Goal: Information Seeking & Learning: Learn about a topic

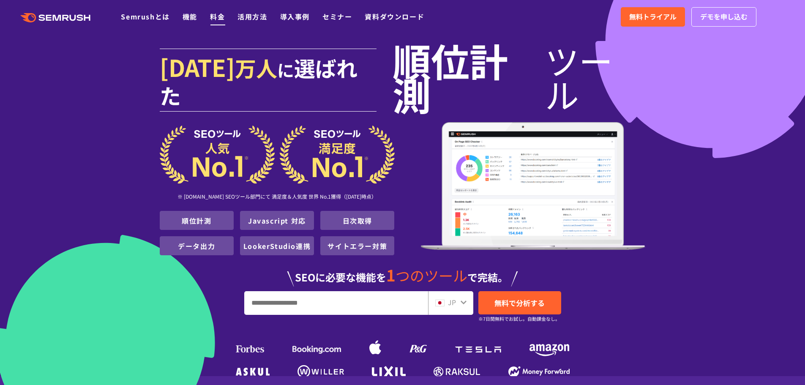
click at [214, 17] on link "料金" at bounding box center [217, 16] width 15 height 10
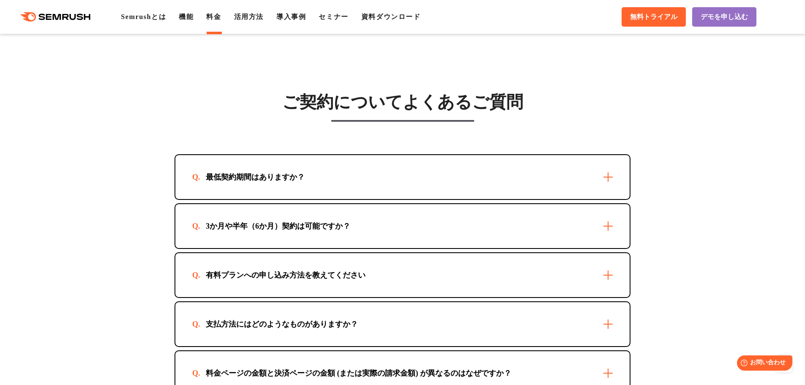
scroll to position [2367, 0]
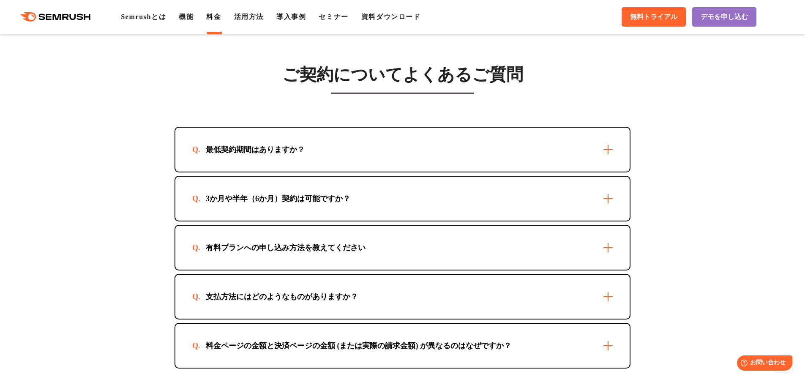
click at [283, 149] on div "最低契約期間はありますか？" at bounding box center [255, 150] width 126 height 10
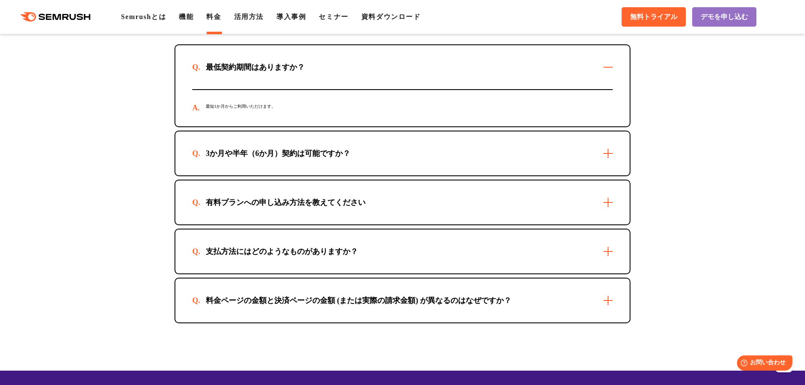
scroll to position [2451, 0]
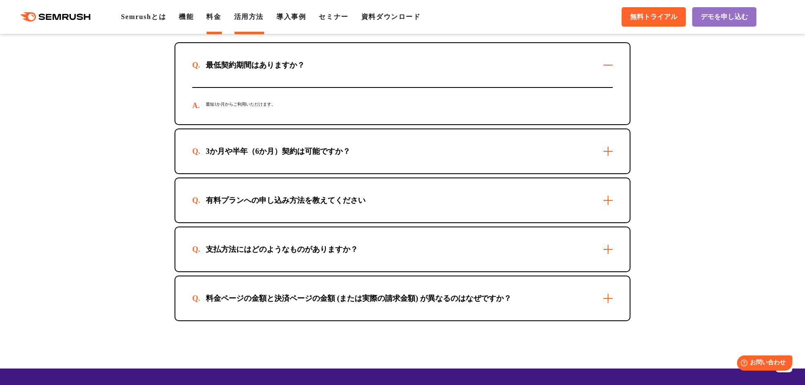
click at [245, 19] on link "活用方法" at bounding box center [249, 16] width 30 height 7
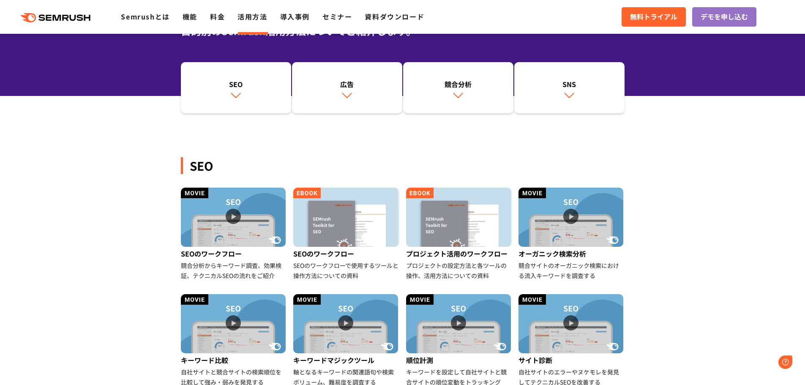
click at [251, 86] on div "SEO" at bounding box center [236, 84] width 102 height 10
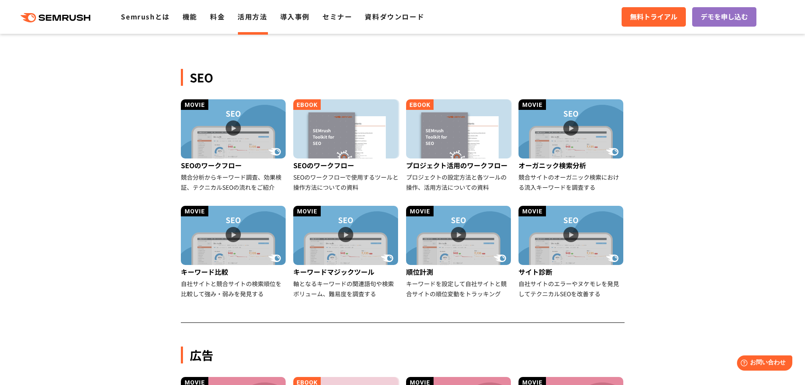
scroll to position [194, 0]
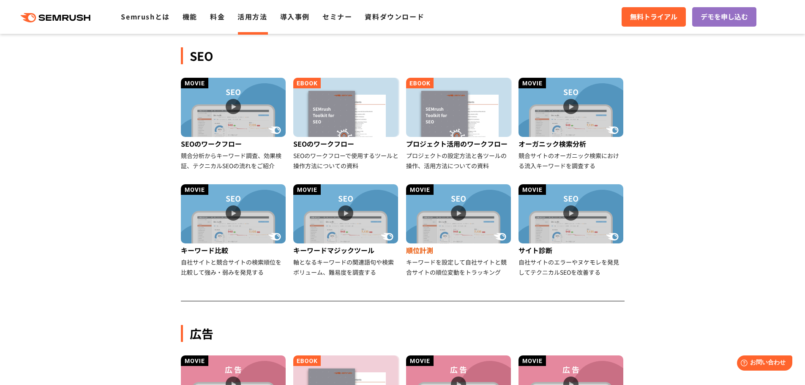
click at [443, 216] on img at bounding box center [458, 213] width 105 height 59
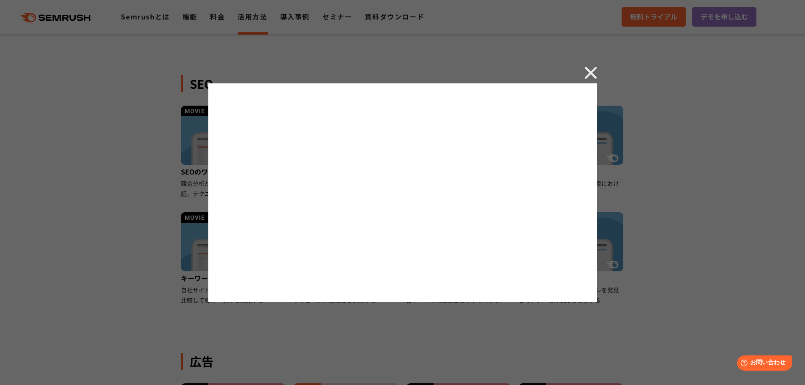
scroll to position [152, 0]
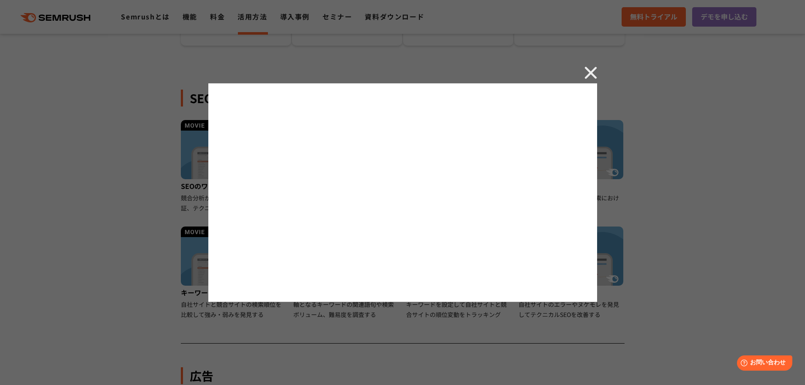
click at [588, 72] on img at bounding box center [591, 72] width 13 height 13
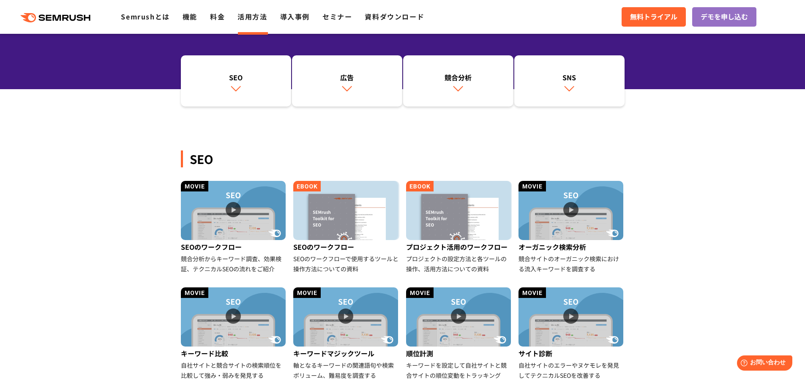
scroll to position [85, 0]
